Goal: Information Seeking & Learning: Understand process/instructions

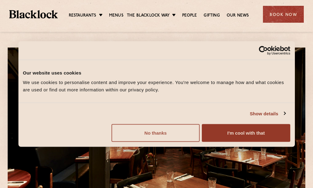
click at [187, 134] on button "No thanks" at bounding box center [156, 134] width 88 height 18
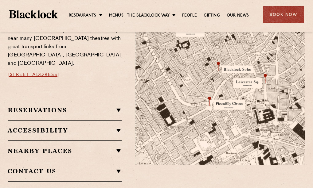
scroll to position [417, 0]
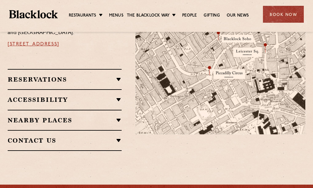
click at [119, 76] on h2 "Reservations" at bounding box center [65, 79] width 114 height 7
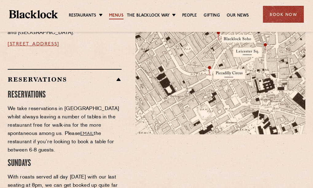
click at [114, 15] on link "Menus" at bounding box center [116, 16] width 14 height 7
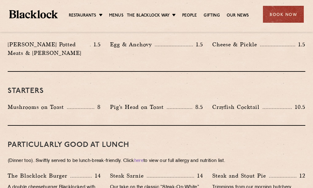
scroll to position [269, 0]
